Goal: Information Seeking & Learning: Compare options

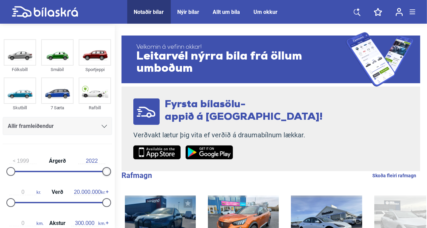
click at [107, 171] on div at bounding box center [106, 171] width 9 height 9
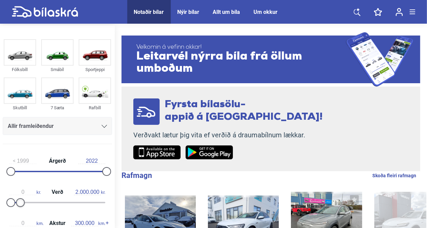
type input "1.900.000"
drag, startPoint x: 106, startPoint y: 203, endPoint x: 21, endPoint y: 201, distance: 84.8
click at [21, 201] on div at bounding box center [20, 202] width 9 height 9
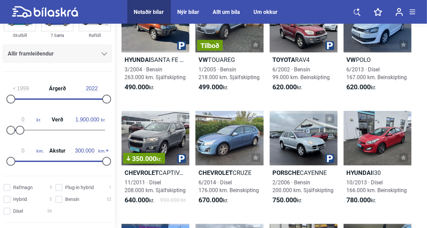
scroll to position [74, 0]
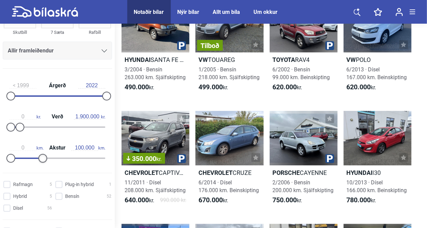
type input "110.000"
drag, startPoint x: 105, startPoint y: 158, endPoint x: 45, endPoint y: 162, distance: 59.6
click at [45, 162] on div "0 km. Akstur 110.000 km." at bounding box center [57, 151] width 109 height 31
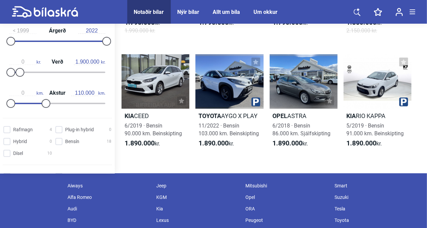
scroll to position [828, 0]
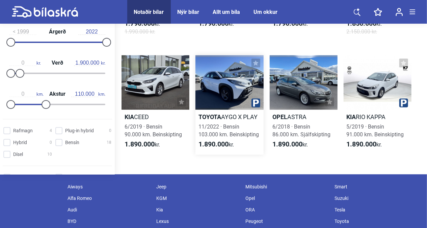
click at [231, 96] on div at bounding box center [230, 82] width 68 height 54
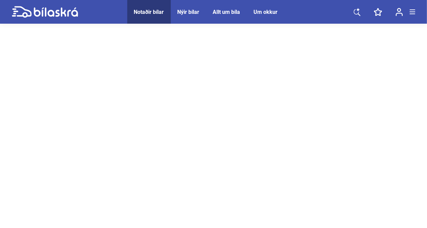
click at [231, 96] on div at bounding box center [213, 162] width 427 height 338
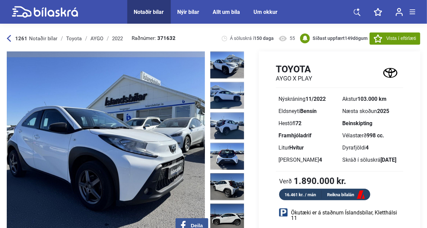
click at [108, 135] on img at bounding box center [106, 144] width 198 height 186
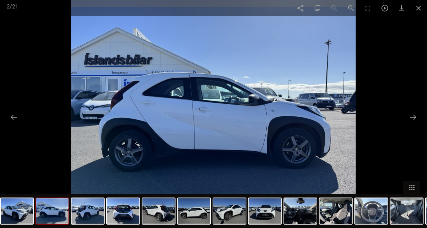
scroll to position [568, 0]
click at [419, 7] on span at bounding box center [418, 8] width 17 height 16
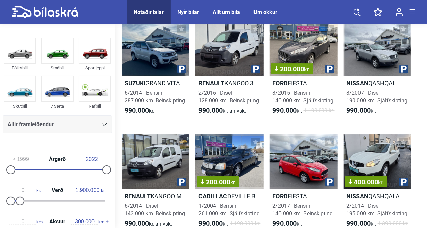
scroll to position [1064, 0]
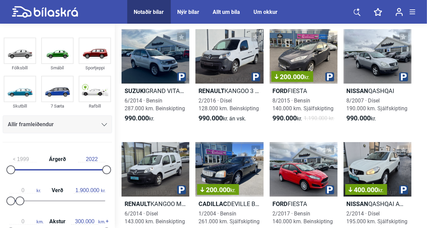
drag, startPoint x: 426, startPoint y: 99, endPoint x: 426, endPoint y: 119, distance: 19.6
click at [426, 119] on div "119 leitarniðurstöður [PERSON_NAME] [PERSON_NAME] frá 0 kr. til 1.900.000 kr. F…" at bounding box center [271, 149] width 312 height 2377
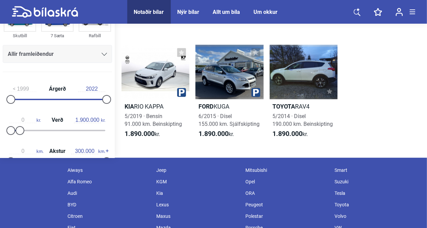
scroll to position [3421, 0]
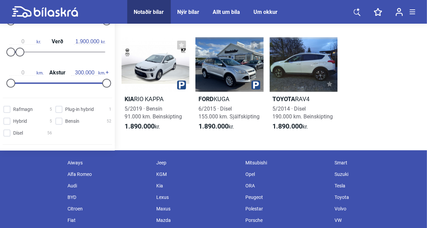
drag, startPoint x: 104, startPoint y: 177, endPoint x: 80, endPoint y: 174, distance: 23.8
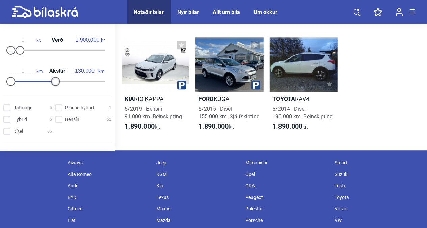
type input "120.000"
drag, startPoint x: 80, startPoint y: 174, endPoint x: 50, endPoint y: 110, distance: 71.0
click at [50, 86] on div at bounding box center [49, 81] width 9 height 9
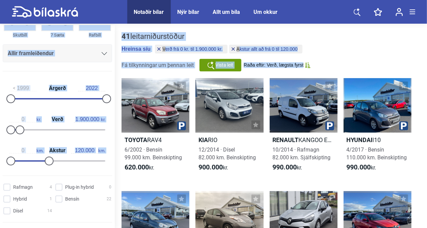
drag, startPoint x: 427, startPoint y: 10, endPoint x: 428, endPoint y: 20, distance: 10.2
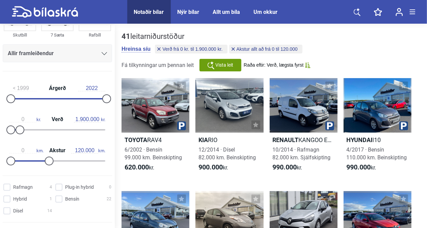
click at [416, 37] on div "41 leitarniðurstöður [PERSON_NAME] [PERSON_NAME] frá 0 kr. til 1.900.000 kr. Ak…" at bounding box center [271, 51] width 299 height 39
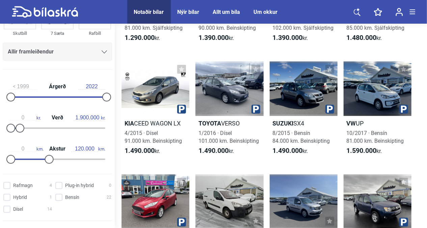
scroll to position [333, 0]
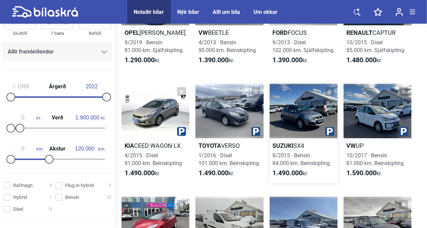
click at [309, 110] on div at bounding box center [304, 111] width 68 height 54
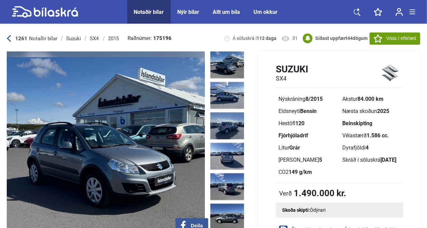
click at [116, 144] on img at bounding box center [106, 144] width 198 height 186
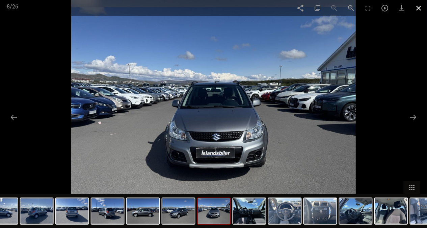
click at [419, 10] on span at bounding box center [418, 8] width 17 height 16
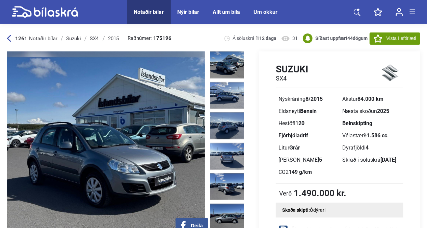
click at [7, 39] on icon at bounding box center [9, 38] width 4 height 7
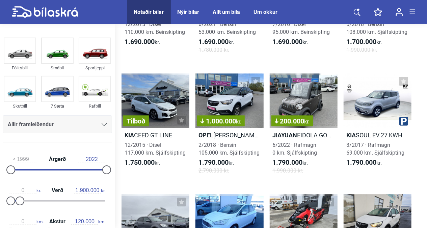
scroll to position [828, 0]
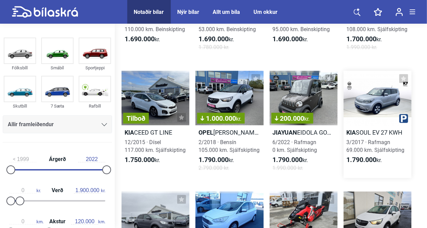
click at [370, 99] on div at bounding box center [378, 98] width 68 height 54
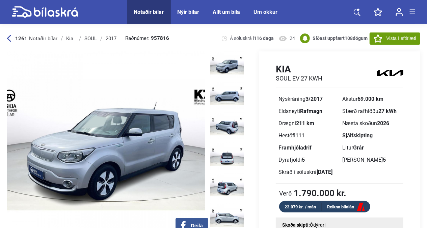
click at [111, 145] on img at bounding box center [106, 144] width 198 height 186
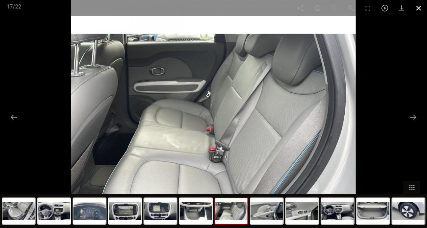
click at [418, 10] on span at bounding box center [418, 8] width 17 height 16
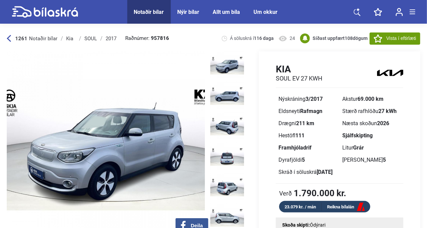
click at [97, 55] on img at bounding box center [106, 144] width 198 height 186
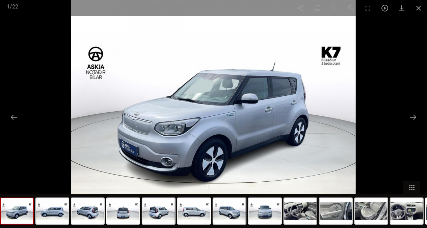
click at [25, 41] on div at bounding box center [213, 114] width 427 height 228
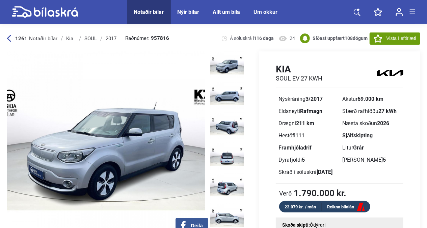
click at [25, 41] on div at bounding box center [213, 114] width 427 height 228
click at [9, 41] on icon at bounding box center [9, 38] width 4 height 7
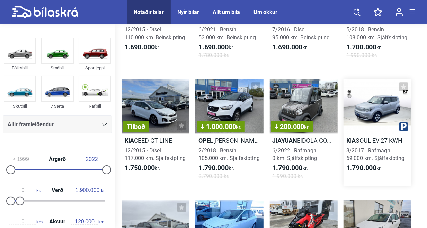
scroll to position [828, 0]
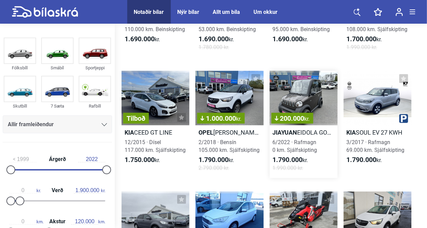
click at [315, 94] on div "200.000 kr." at bounding box center [304, 98] width 68 height 54
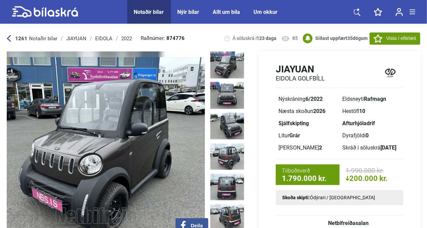
click at [108, 141] on img at bounding box center [106, 144] width 198 height 186
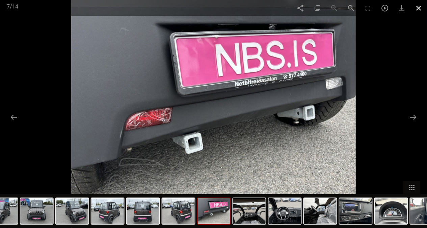
click at [419, 10] on span at bounding box center [418, 8] width 17 height 16
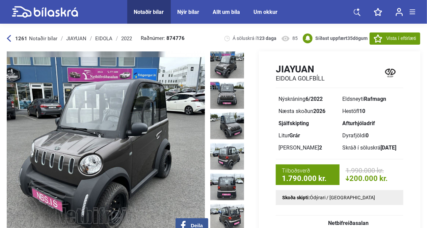
click at [9, 41] on icon at bounding box center [9, 38] width 4 height 7
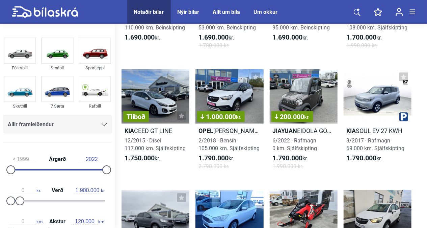
scroll to position [825, 0]
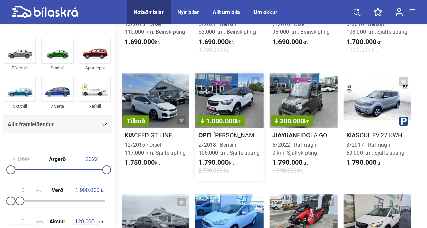
click at [232, 105] on div "1.000.000 kr." at bounding box center [230, 100] width 68 height 54
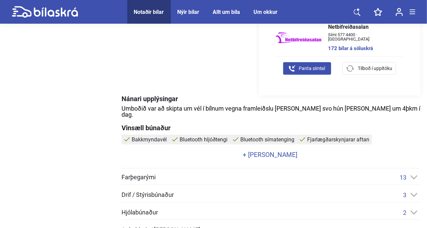
scroll to position [232, 0]
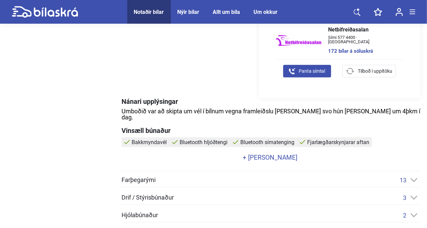
click at [270, 154] on link "+ [PERSON_NAME]" at bounding box center [270, 157] width 297 height 6
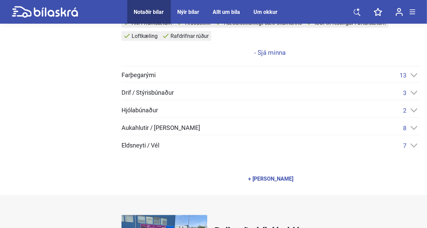
scroll to position [372, 0]
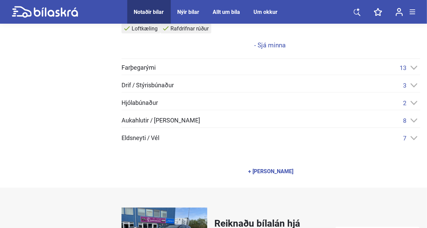
click at [413, 136] on icon at bounding box center [414, 138] width 7 height 4
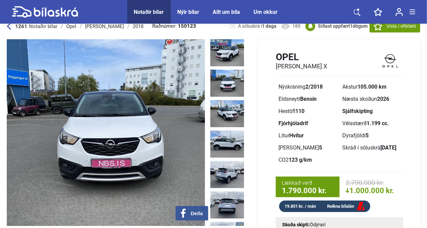
scroll to position [0, 0]
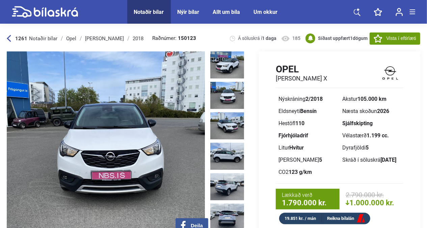
click at [84, 130] on img at bounding box center [106, 144] width 198 height 186
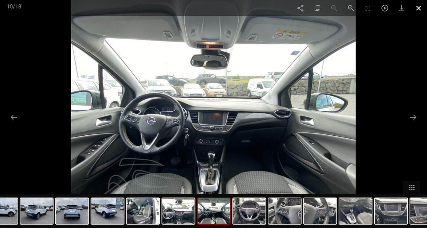
click at [417, 9] on span at bounding box center [418, 8] width 17 height 16
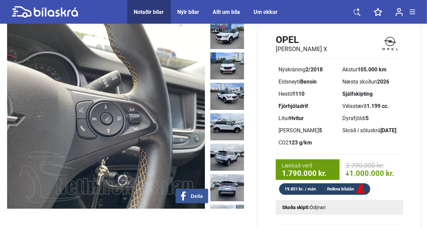
drag, startPoint x: 427, startPoint y: 17, endPoint x: 428, endPoint y: 7, distance: 10.2
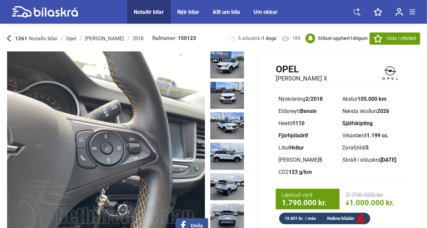
click at [8, 39] on icon at bounding box center [9, 38] width 4 height 7
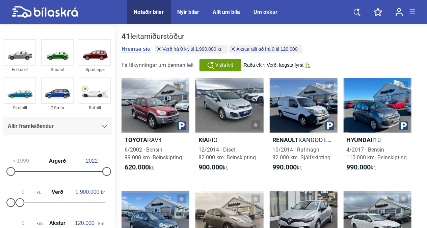
type input "300.000"
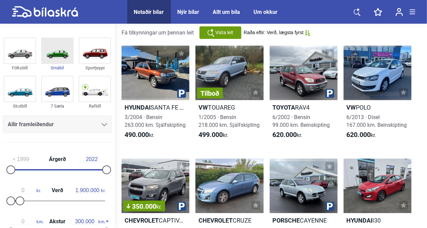
scroll to position [68, 0]
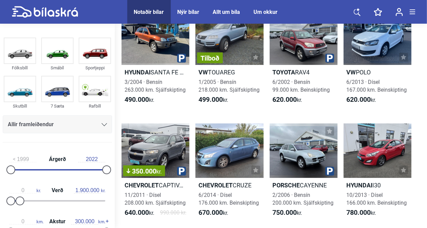
type input "20.000.000"
